Goal: Task Accomplishment & Management: Use online tool/utility

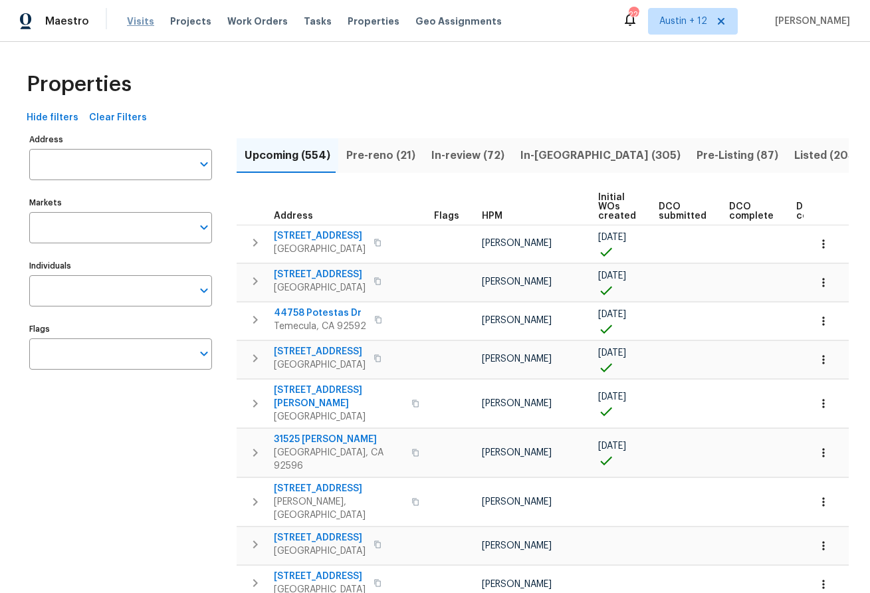
click at [132, 19] on span "Visits" at bounding box center [140, 21] width 27 height 13
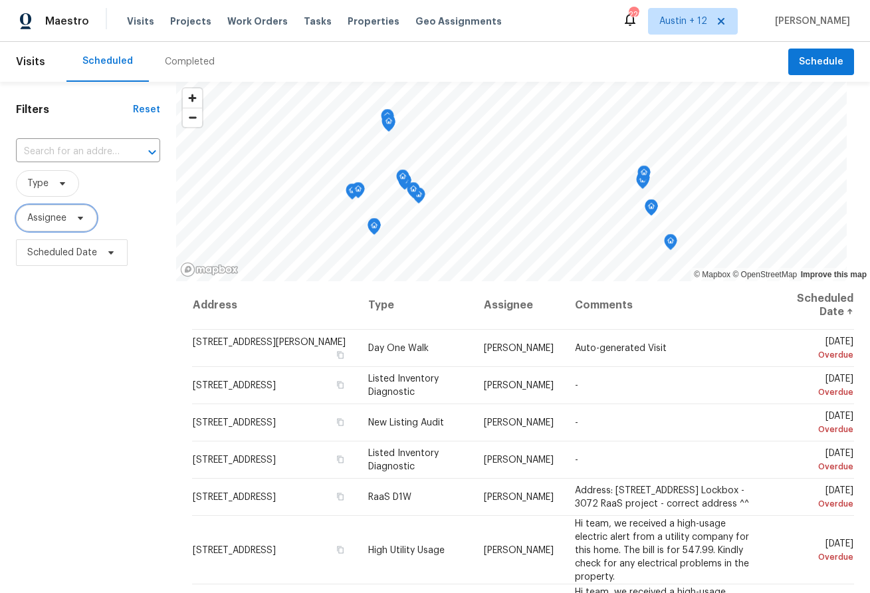
click at [59, 213] on span "Assignee" at bounding box center [46, 217] width 39 height 13
click at [62, 191] on span "Type" at bounding box center [47, 183] width 63 height 27
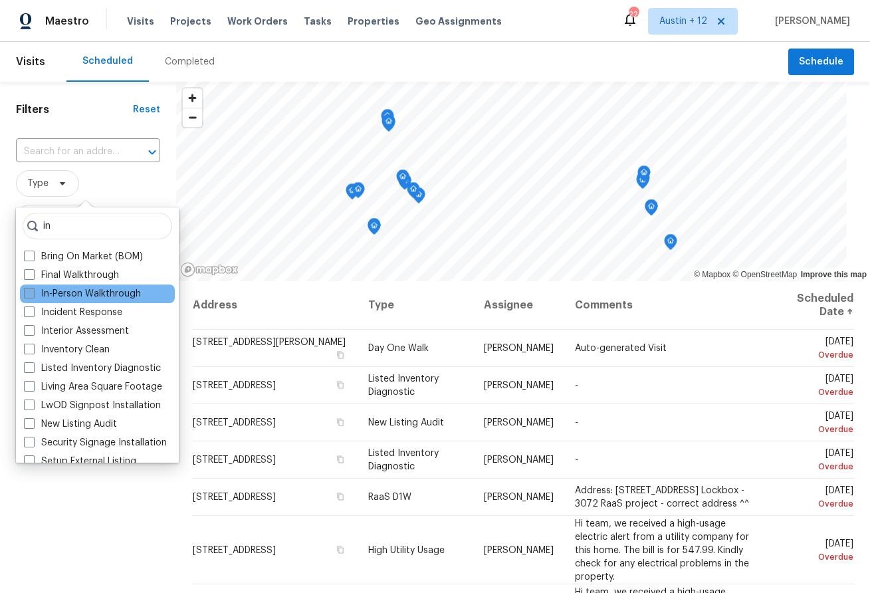
type input "in"
click at [94, 295] on label "In-Person Walkthrough" at bounding box center [82, 293] width 117 height 13
click at [33, 295] on input "In-Person Walkthrough" at bounding box center [28, 291] width 9 height 9
checkbox input "true"
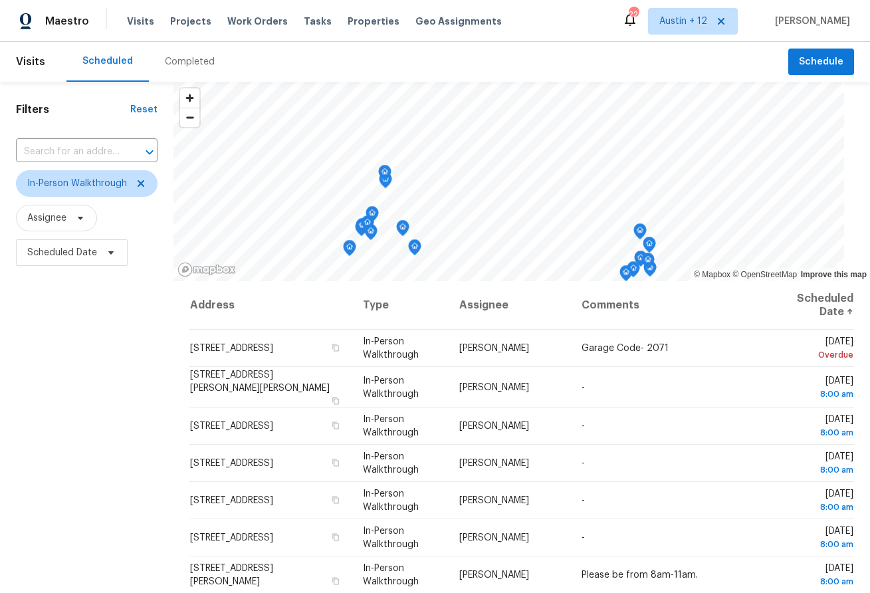
click at [151, 542] on div "Filters Reset ​ In-Person Walkthrough Assignee Scheduled Date" at bounding box center [86, 419] width 173 height 674
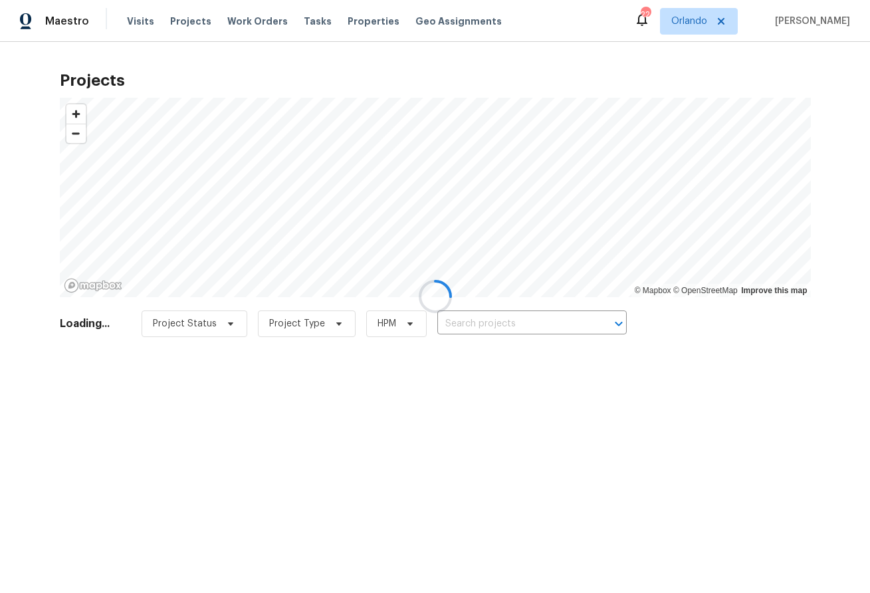
click at [144, 18] on div at bounding box center [435, 296] width 870 height 593
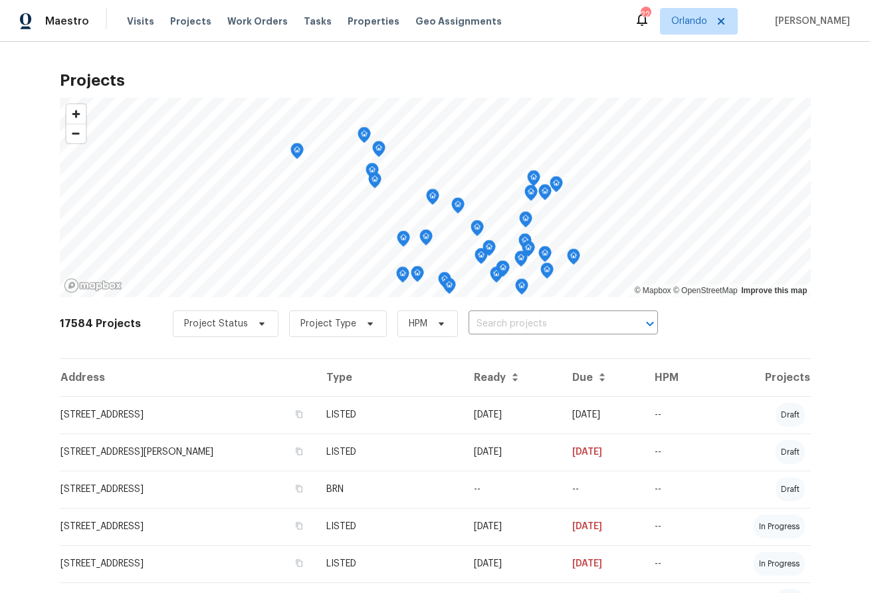
click at [144, 18] on span "Visits" at bounding box center [140, 21] width 27 height 13
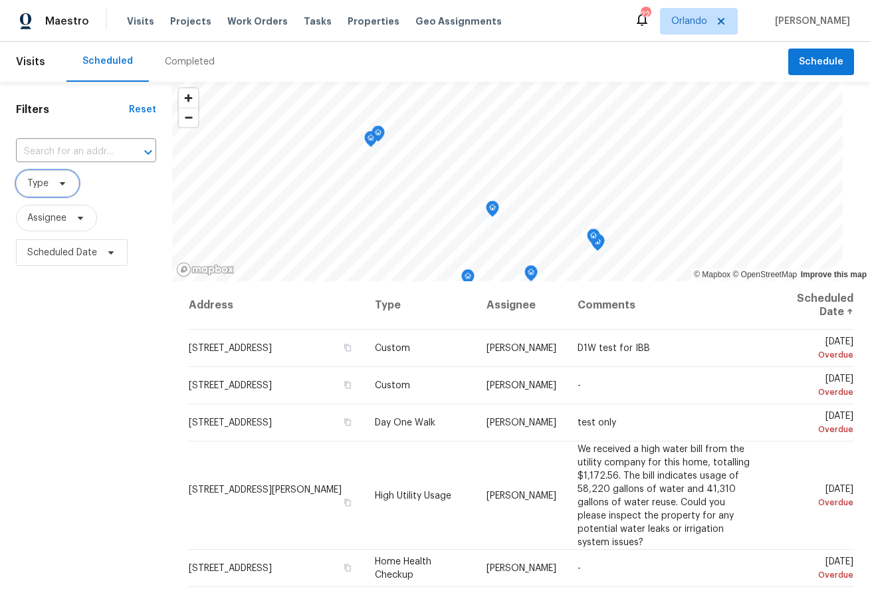
click at [44, 185] on span "Type" at bounding box center [37, 183] width 21 height 13
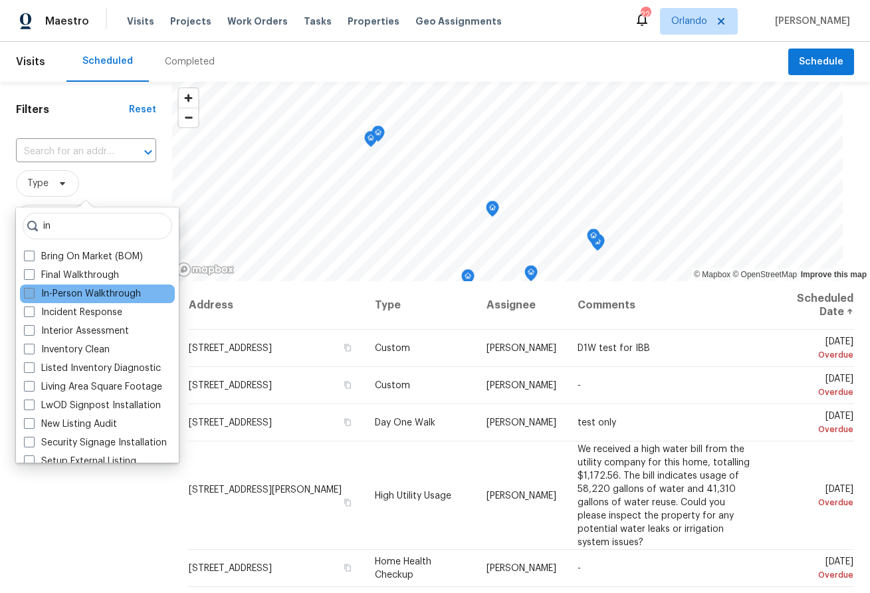
type input "in"
click at [56, 291] on label "In-Person Walkthrough" at bounding box center [82, 293] width 117 height 13
click at [33, 291] on input "In-Person Walkthrough" at bounding box center [28, 291] width 9 height 9
checkbox input "true"
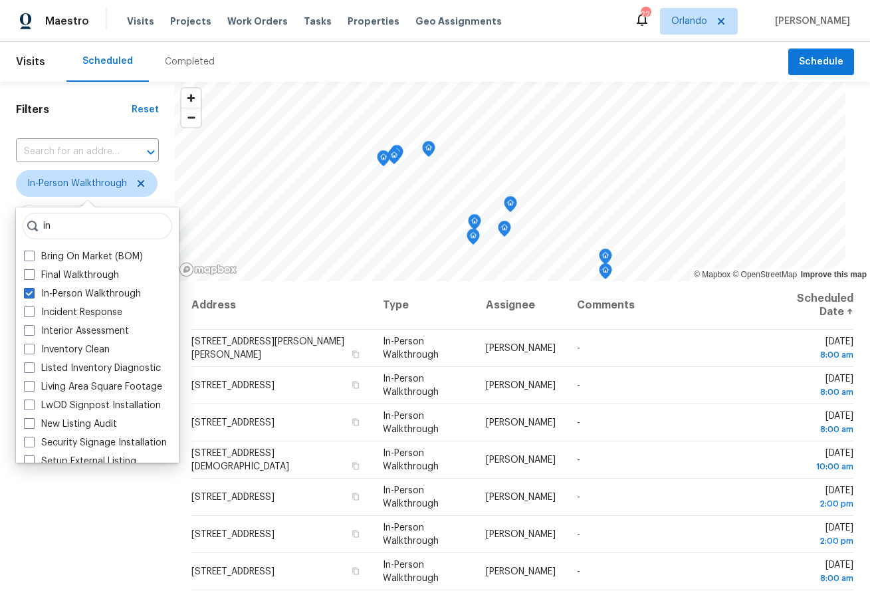
click at [105, 532] on div "Filters Reset ​ In-Person Walkthrough Assignee Scheduled Date" at bounding box center [87, 419] width 175 height 674
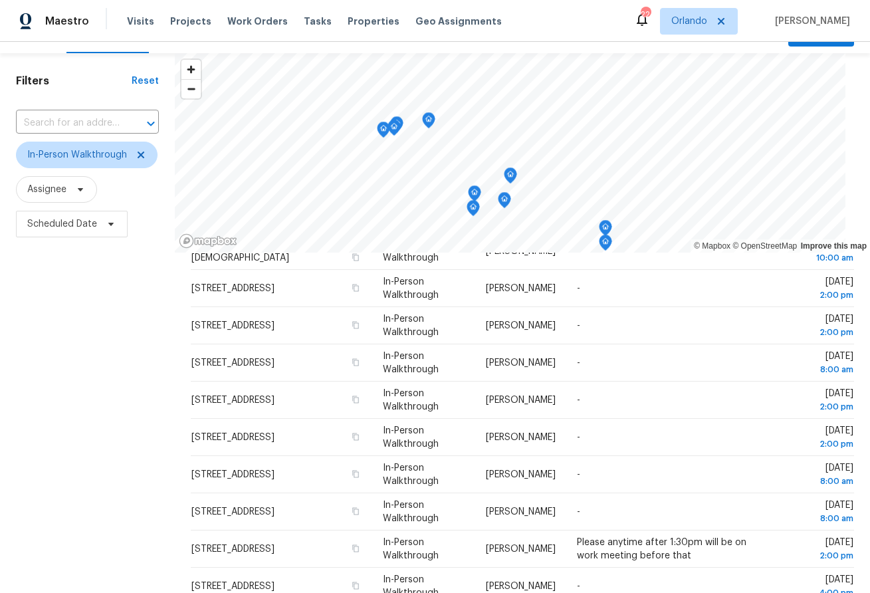
scroll to position [14, 0]
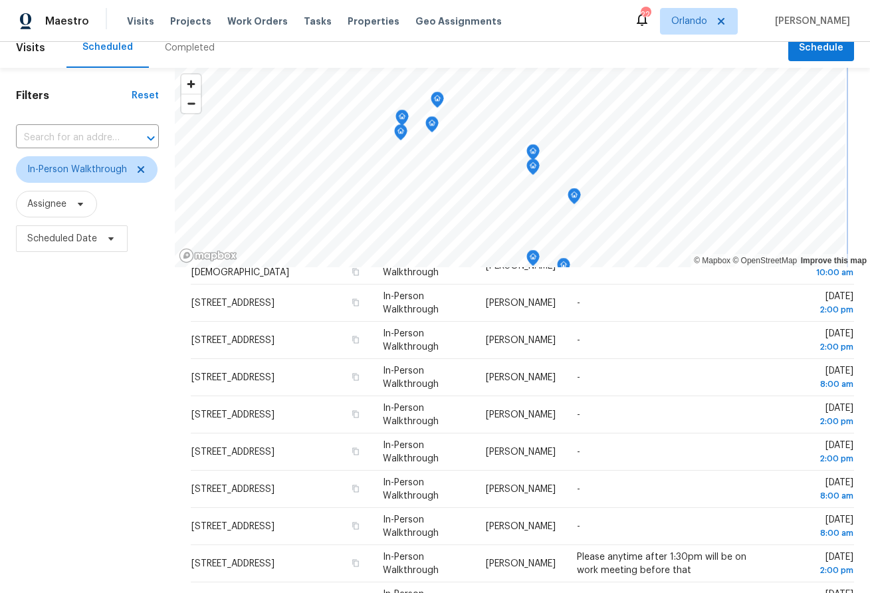
click at [535, 168] on icon "Map marker" at bounding box center [533, 166] width 12 height 15
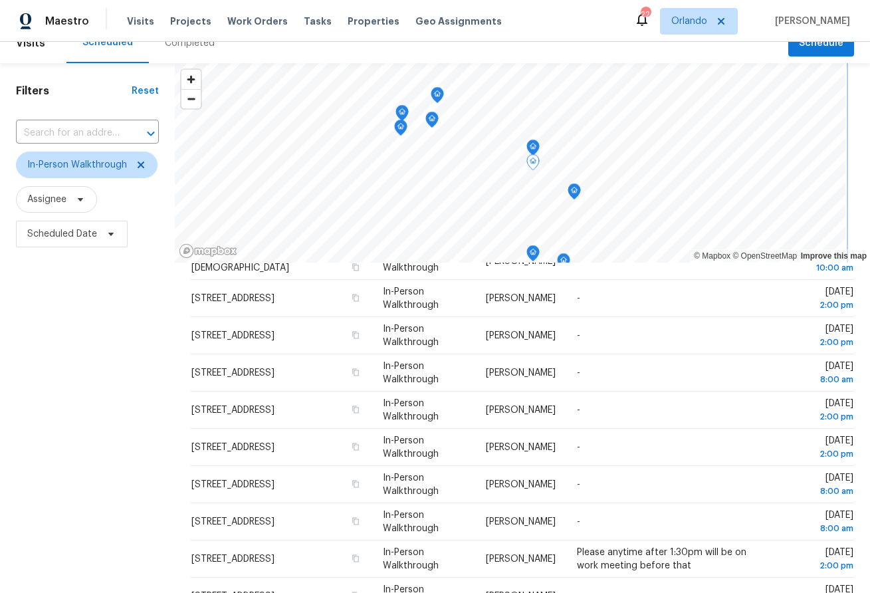
scroll to position [0, 0]
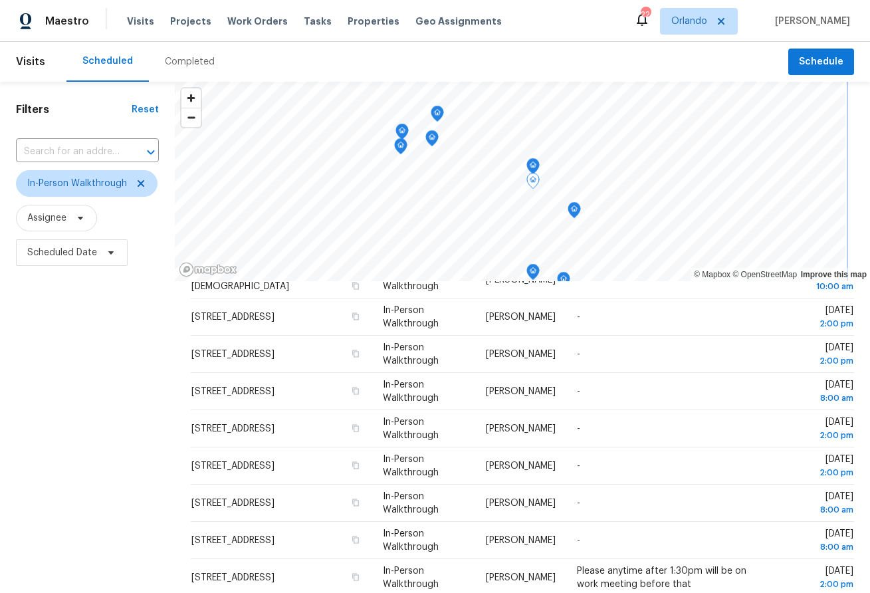
click at [532, 165] on icon "Map marker" at bounding box center [533, 166] width 12 height 15
